Goal: Information Seeking & Learning: Learn about a topic

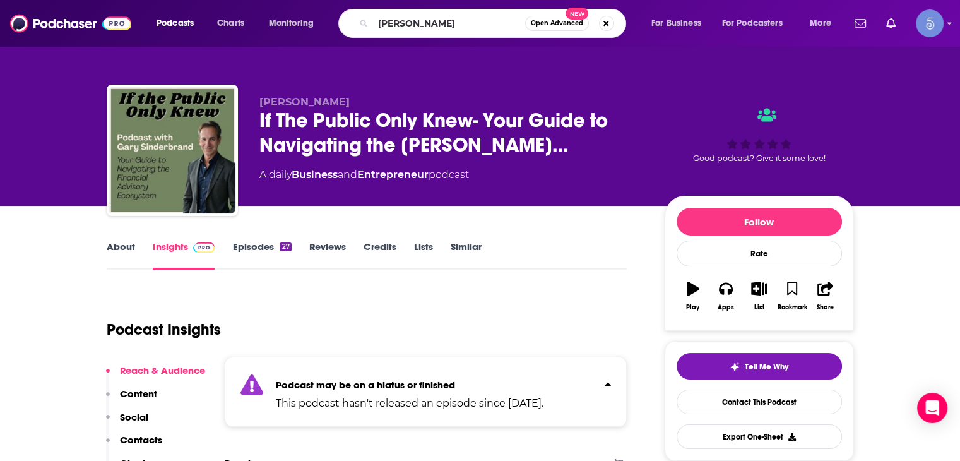
type input "kinmberly snyder"
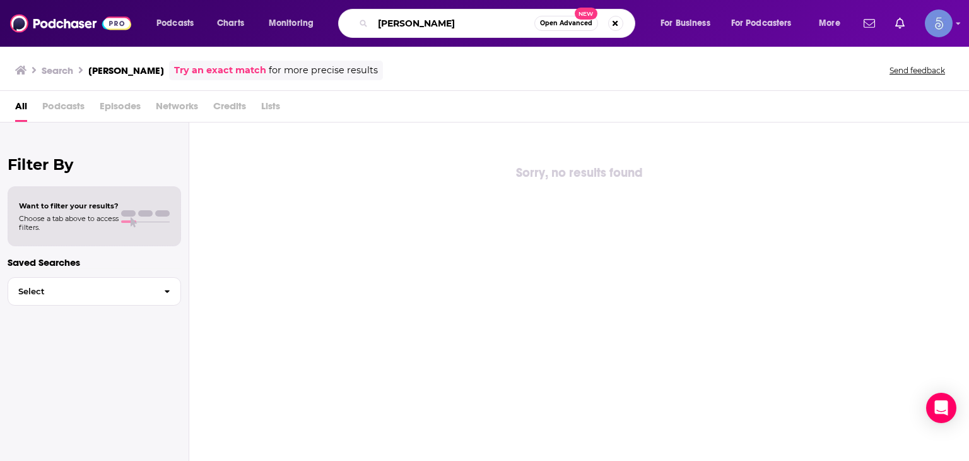
click at [391, 23] on input "kinmberly snyder" at bounding box center [453, 23] width 161 height 20
type input "[PERSON_NAME]"
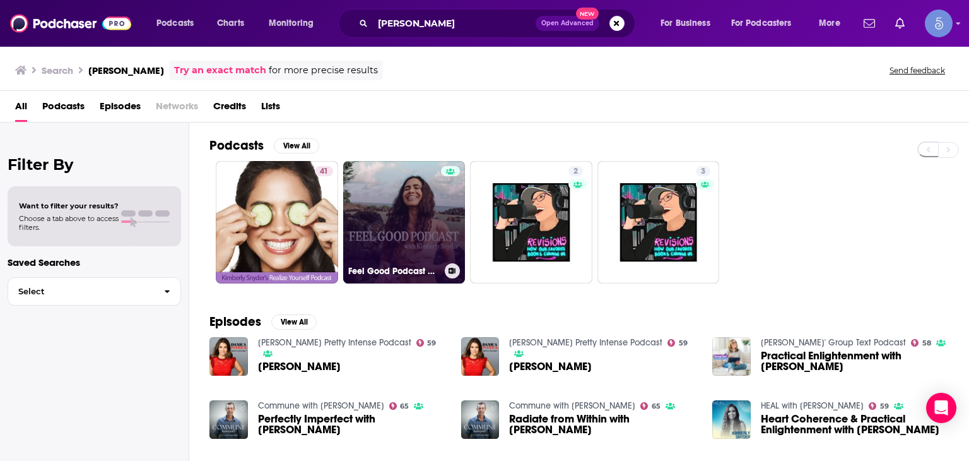
click at [388, 201] on link "Feel Good Podcast with [PERSON_NAME]" at bounding box center [404, 222] width 122 height 122
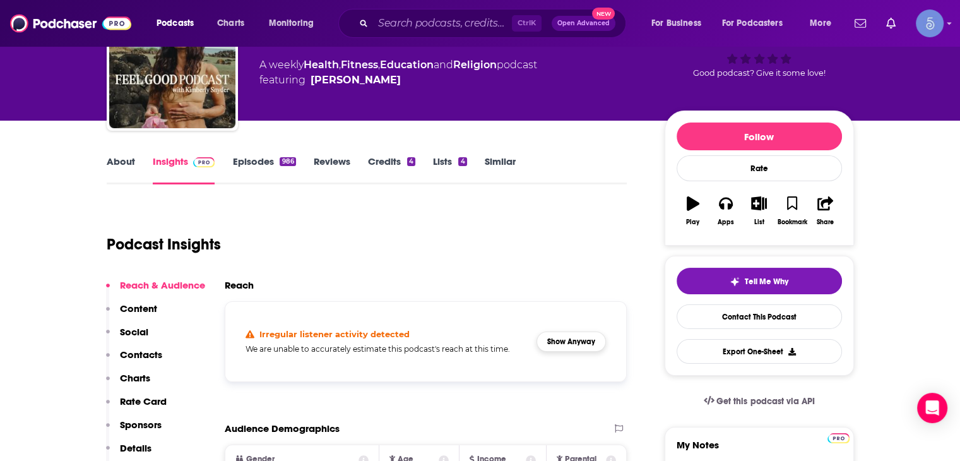
scroll to position [126, 0]
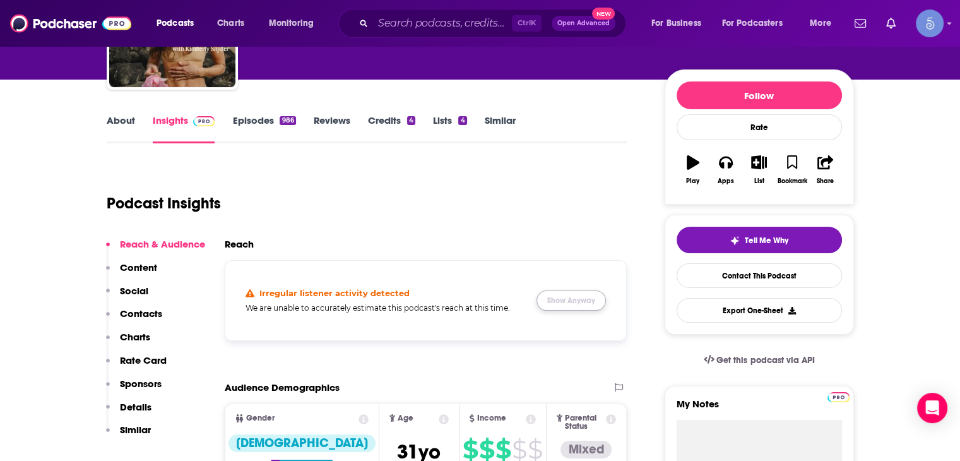
click at [560, 300] on button "Show Anyway" at bounding box center [570, 300] width 69 height 20
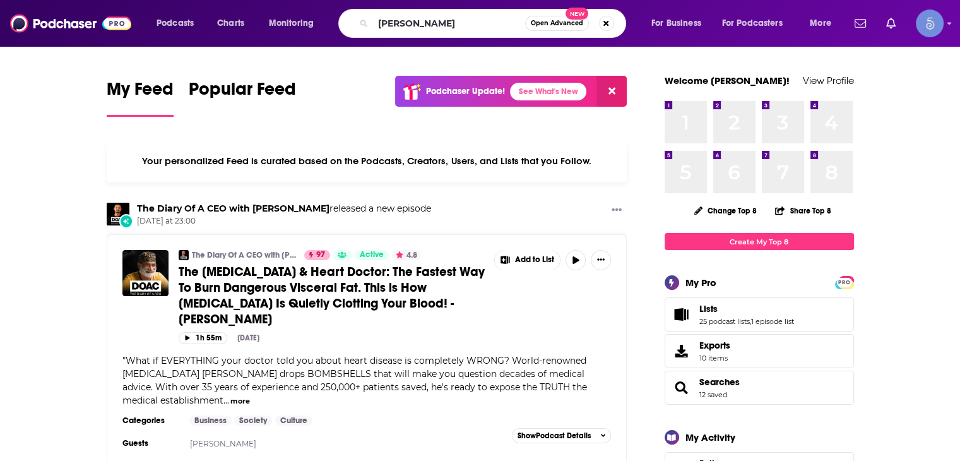
type input "[PERSON_NAME]"
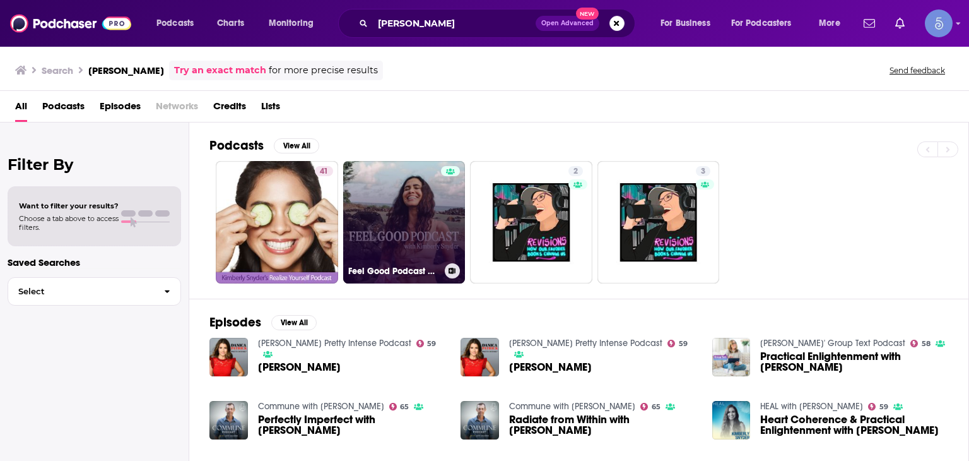
click at [394, 245] on link "Feel Good Podcast with [PERSON_NAME]" at bounding box center [404, 222] width 122 height 122
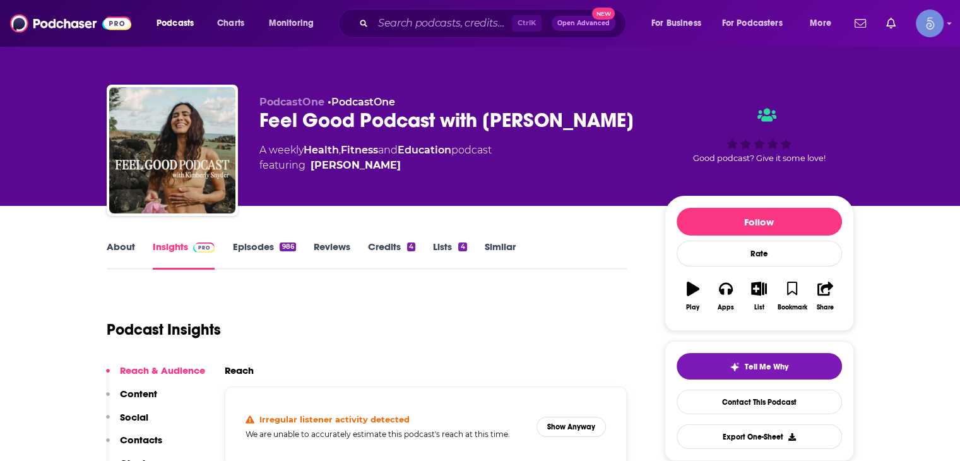
scroll to position [252, 0]
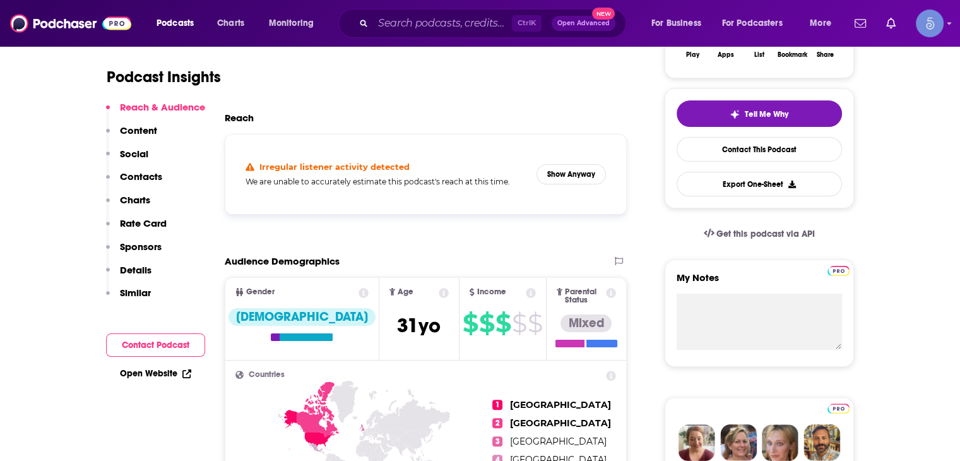
click at [437, 175] on div "Irregular listener activity detected We are unable to accurately estimate this …" at bounding box center [385, 173] width 281 height 25
click at [558, 175] on button "Show Anyway" at bounding box center [570, 174] width 69 height 20
